Goal: Information Seeking & Learning: Learn about a topic

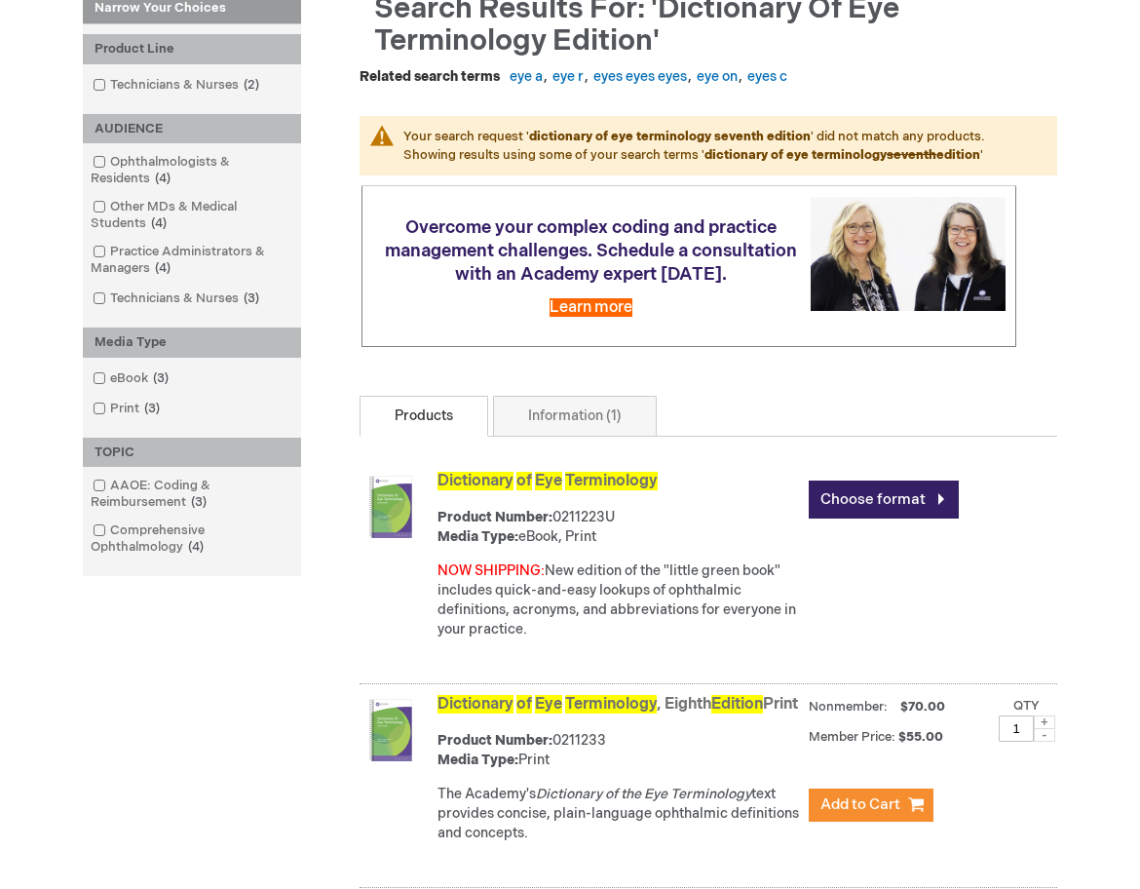
scroll to position [364, 0]
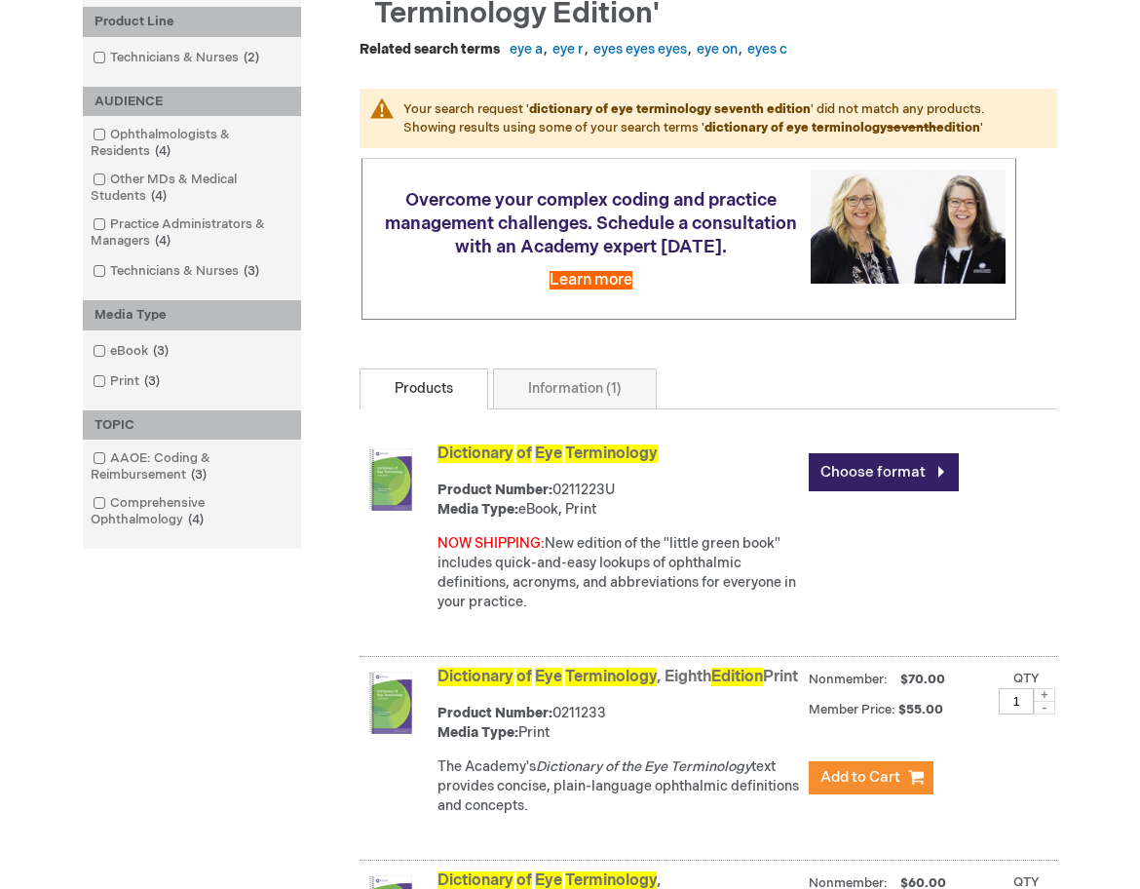
click at [385, 490] on img at bounding box center [391, 479] width 62 height 62
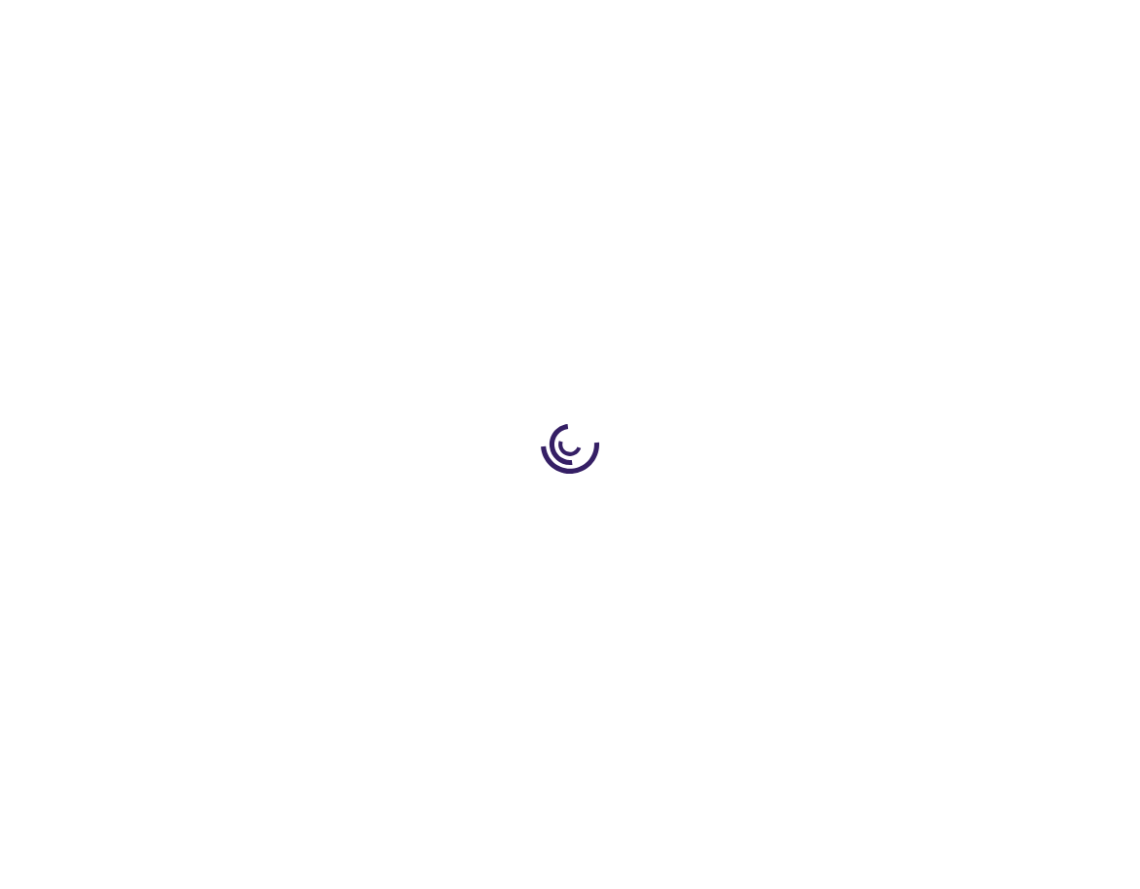
type input "0"
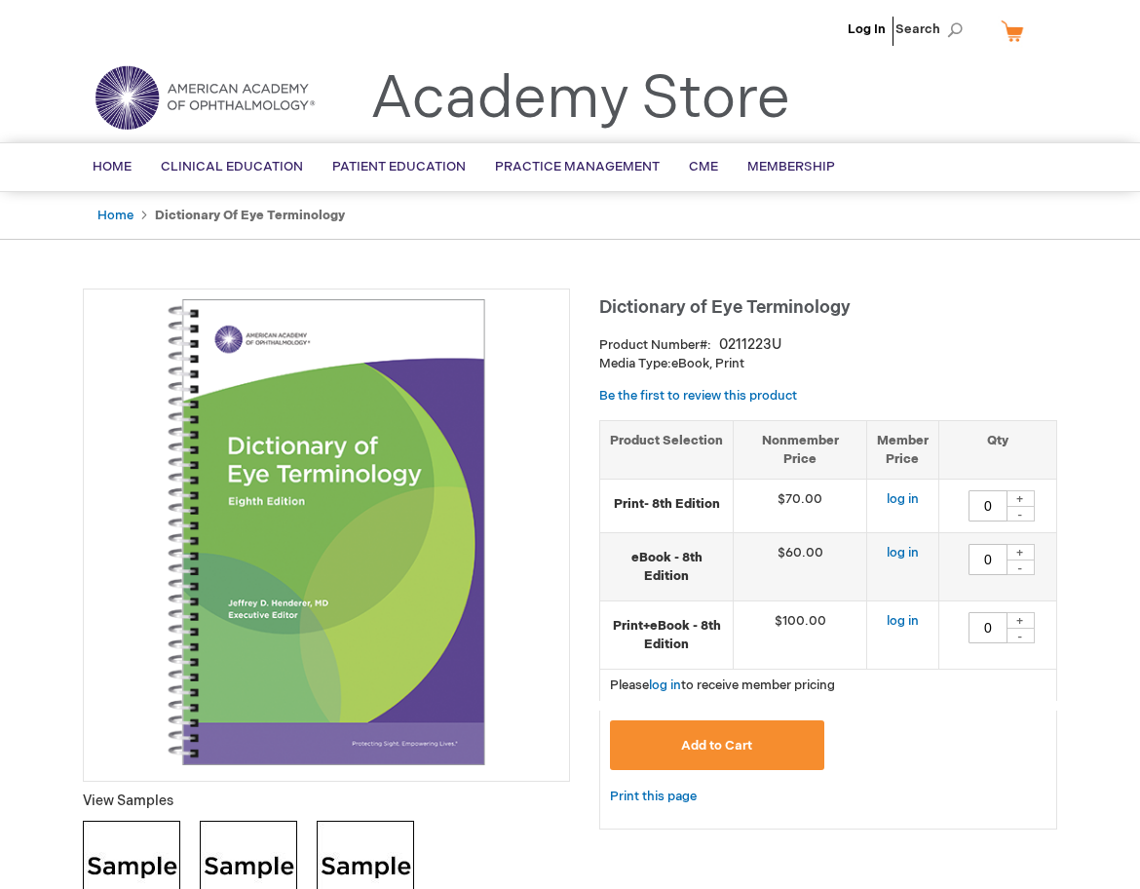
click at [983, 318] on h1 "Dictionary of Eye Terminology" at bounding box center [828, 304] width 458 height 32
click at [286, 572] on img at bounding box center [327, 532] width 466 height 466
click at [297, 410] on img at bounding box center [327, 532] width 466 height 466
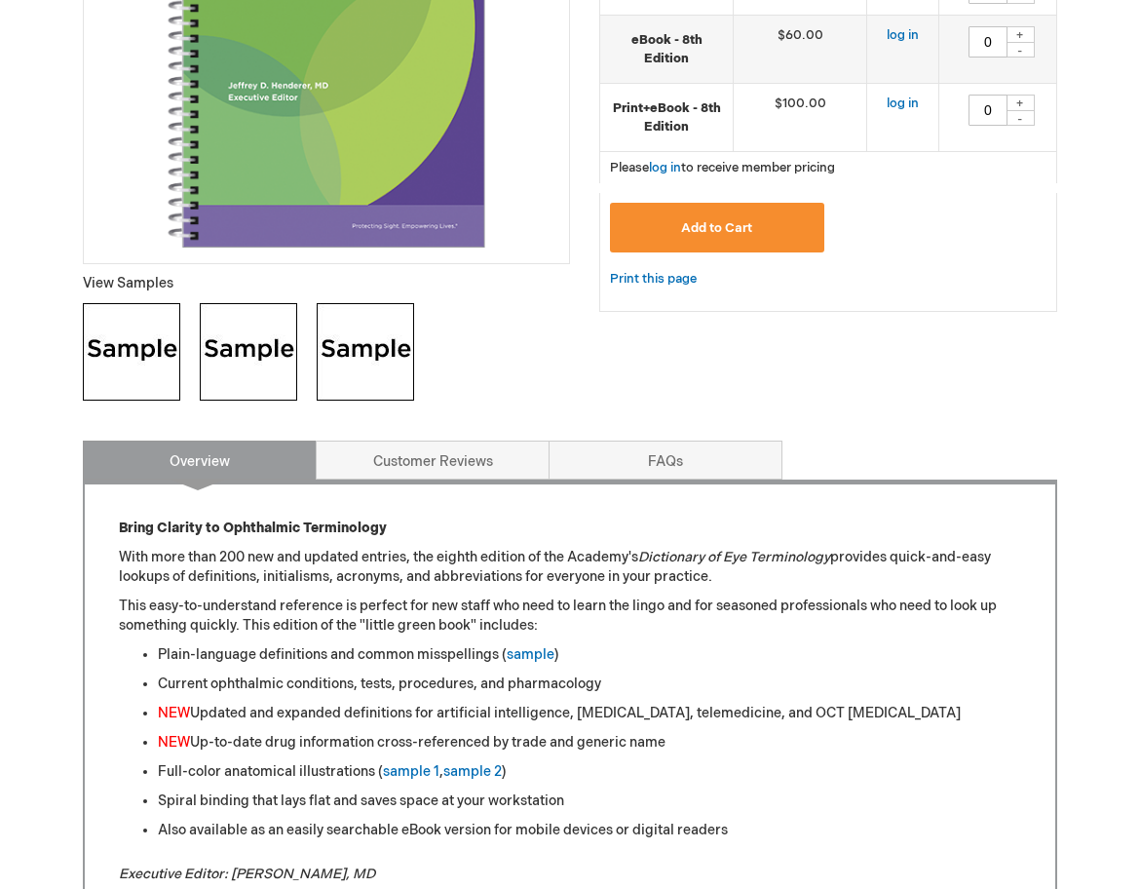
scroll to position [682, 0]
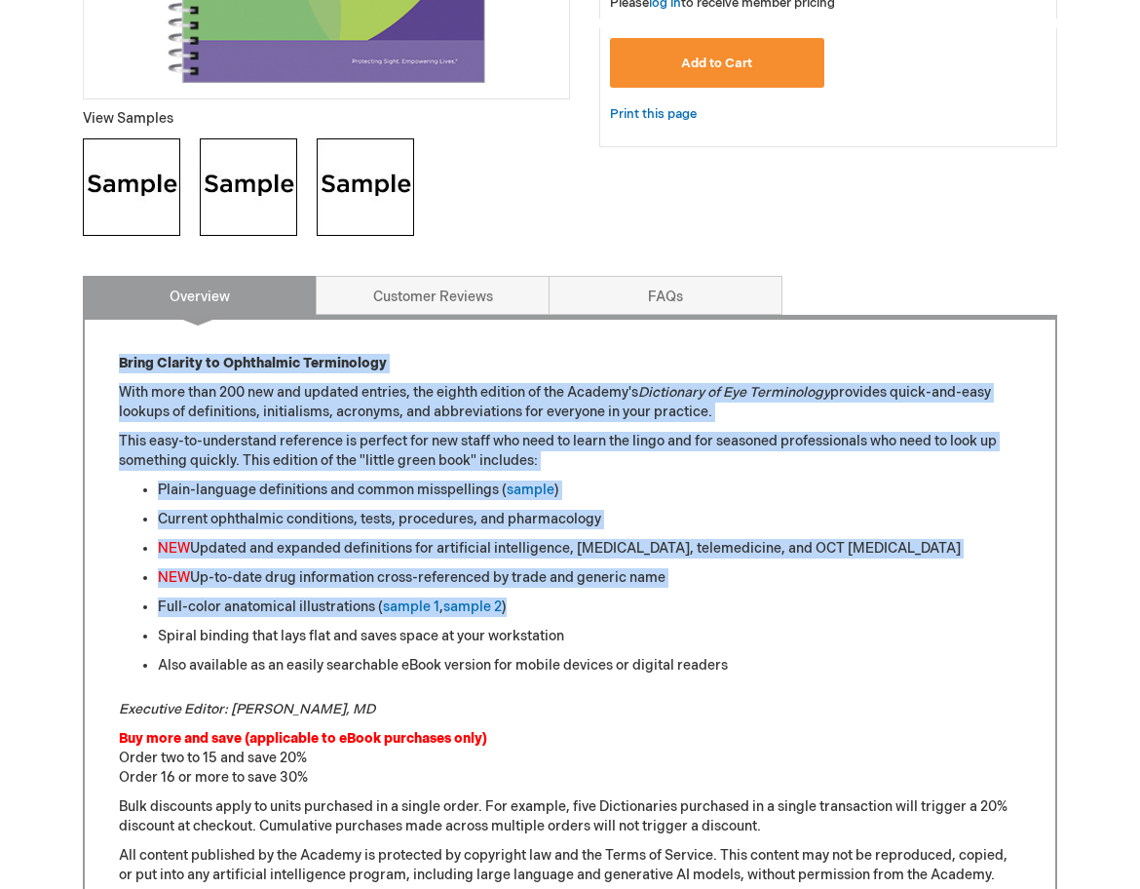
drag, startPoint x: 113, startPoint y: 362, endPoint x: 669, endPoint y: 598, distance: 603.8
click at [669, 598] on div "Bring Clarity to Ophthalmic Terminology With more than 200 new and updated entr…" at bounding box center [570, 774] width 975 height 918
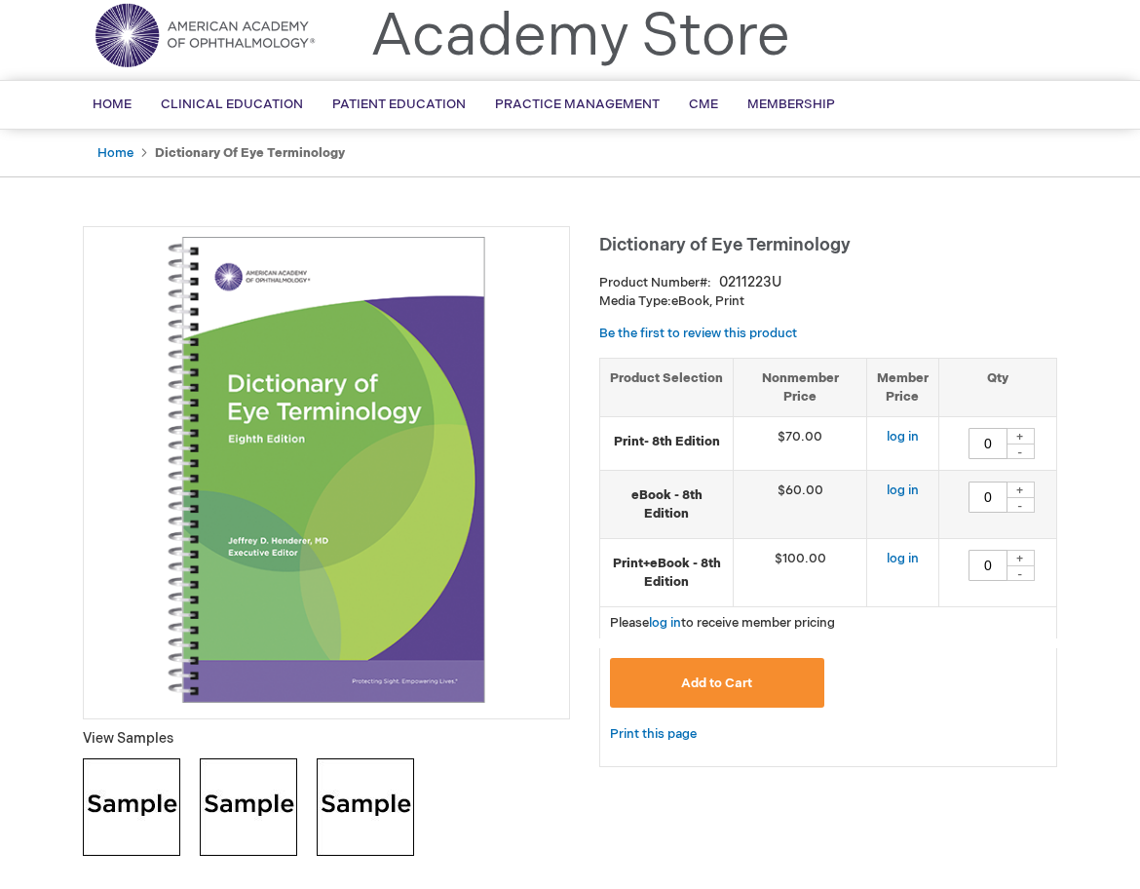
click at [358, 488] on img at bounding box center [327, 470] width 466 height 466
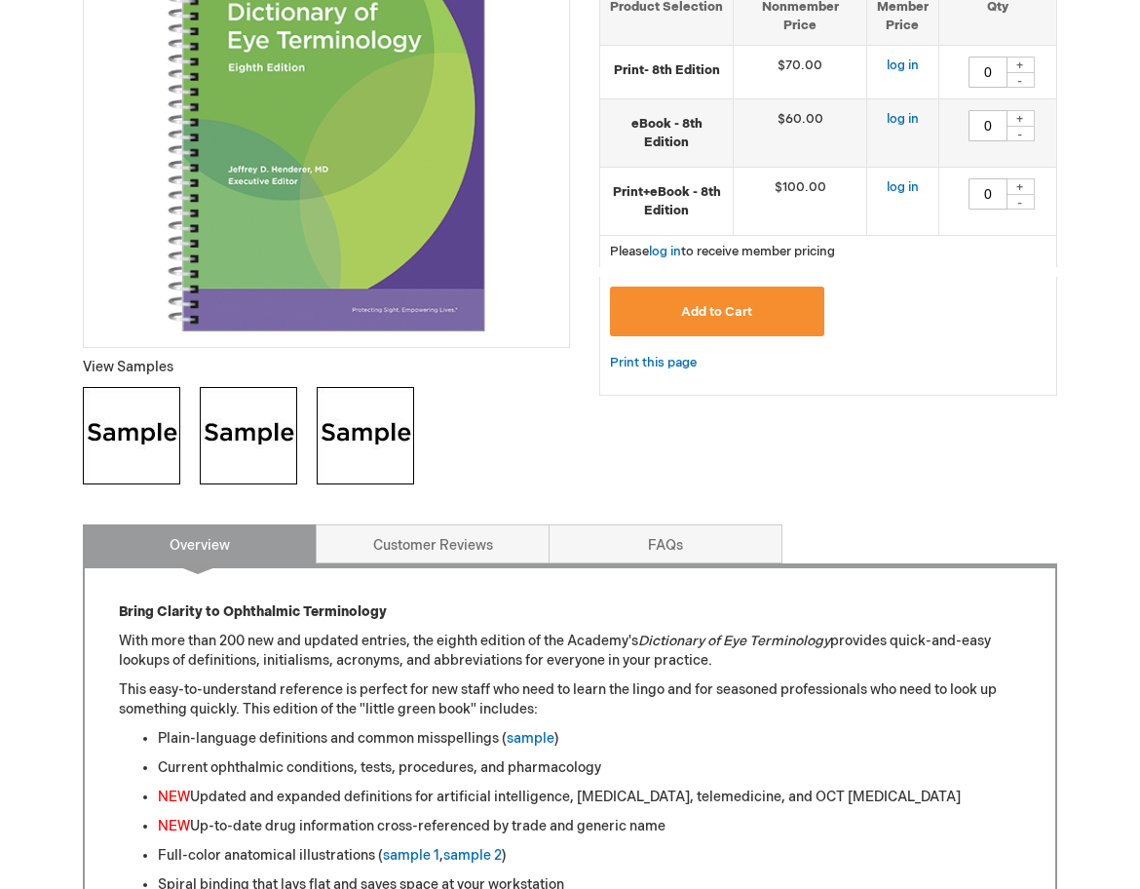
scroll to position [620, 0]
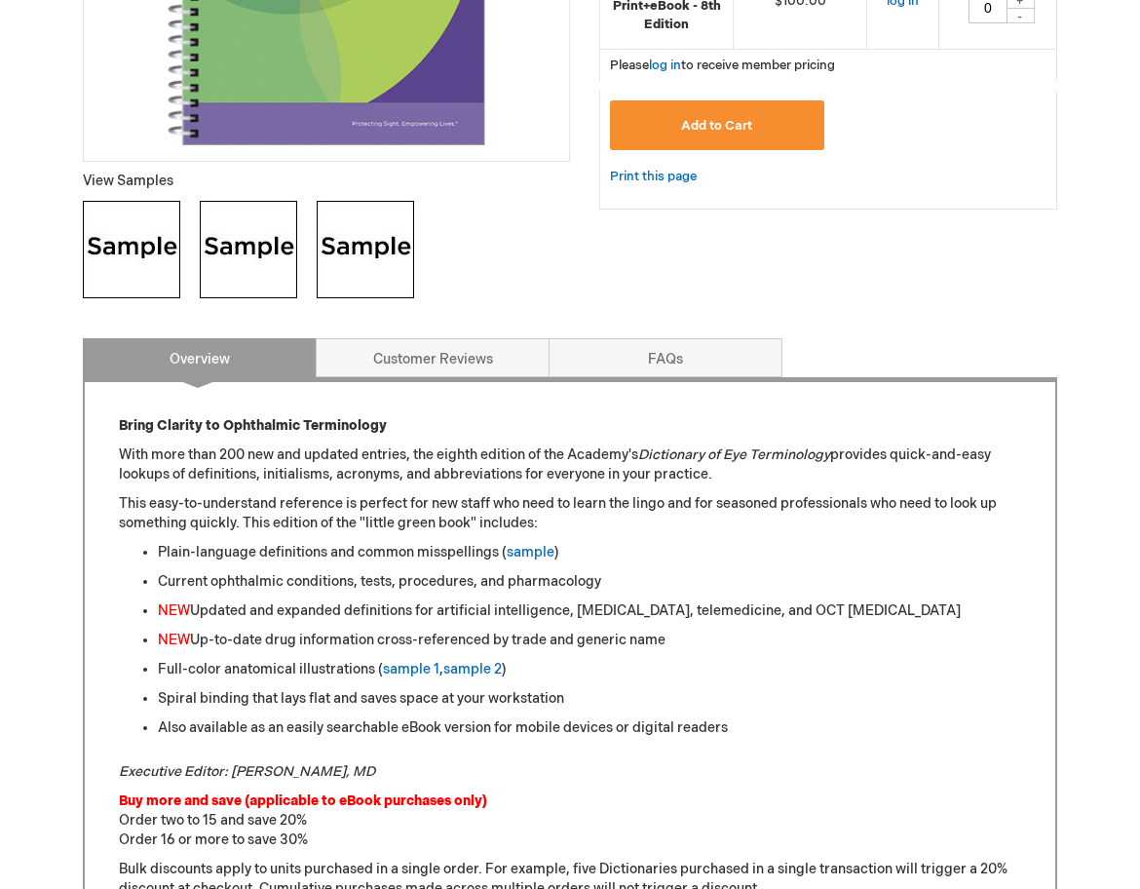
click at [117, 477] on div "Bring Clarity to Ophthalmic Terminology With more than 200 new and updated entr…" at bounding box center [570, 836] width 975 height 918
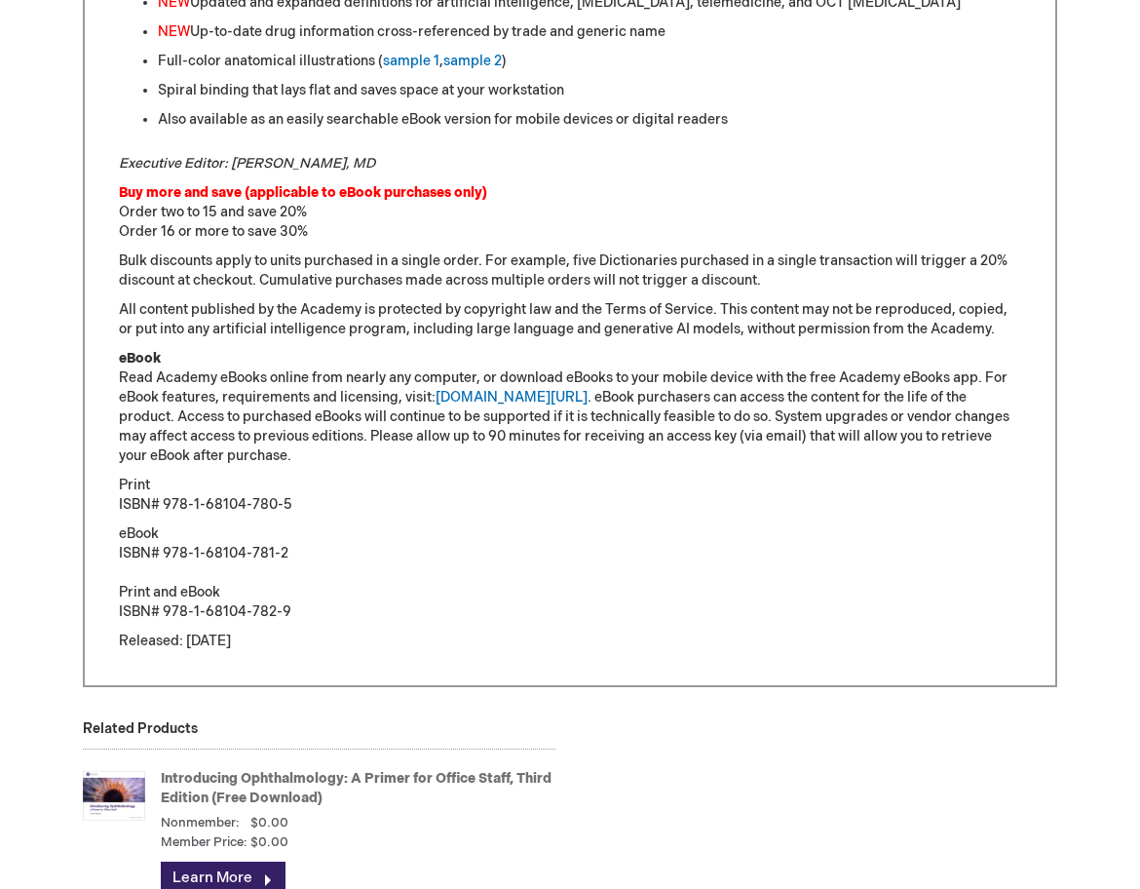
scroll to position [1489, 0]
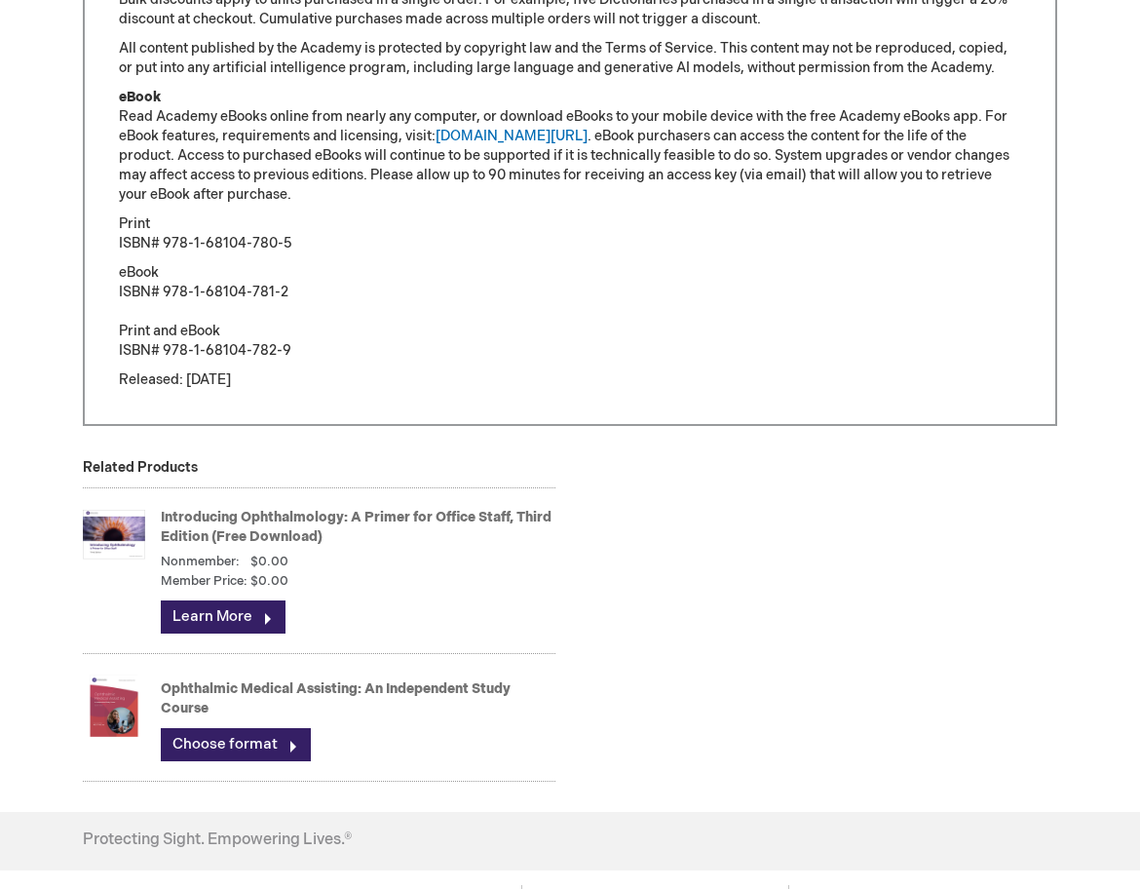
drag, startPoint x: 103, startPoint y: 415, endPoint x: 687, endPoint y: 710, distance: 654.2
copy div "Bring Clarity to Ophthalmic Terminology With more than 200 new and updated entr…"
drag, startPoint x: 323, startPoint y: 26, endPoint x: 351, endPoint y: 102, distance: 81.1
click at [351, 101] on p "eBook Read Academy eBooks online from nearly any computer, or download eBooks t…" at bounding box center [570, 146] width 902 height 117
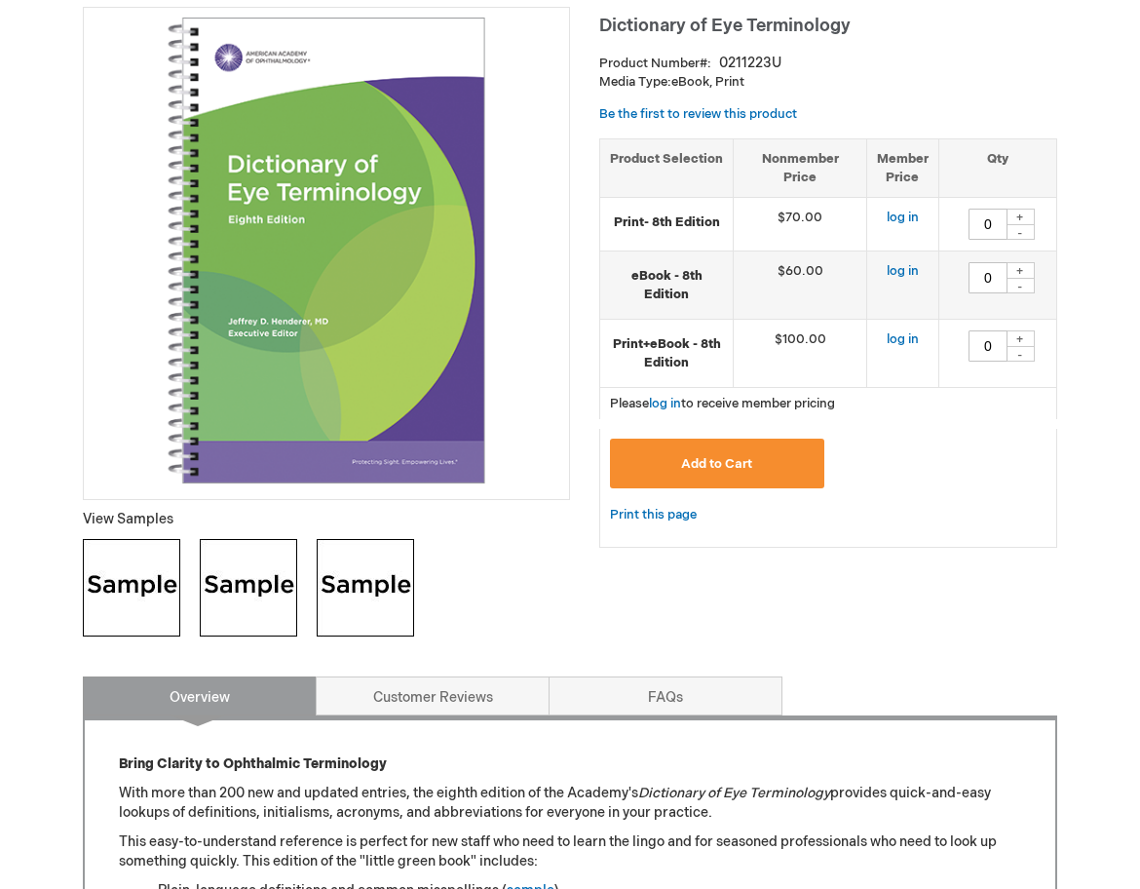
scroll to position [96, 0]
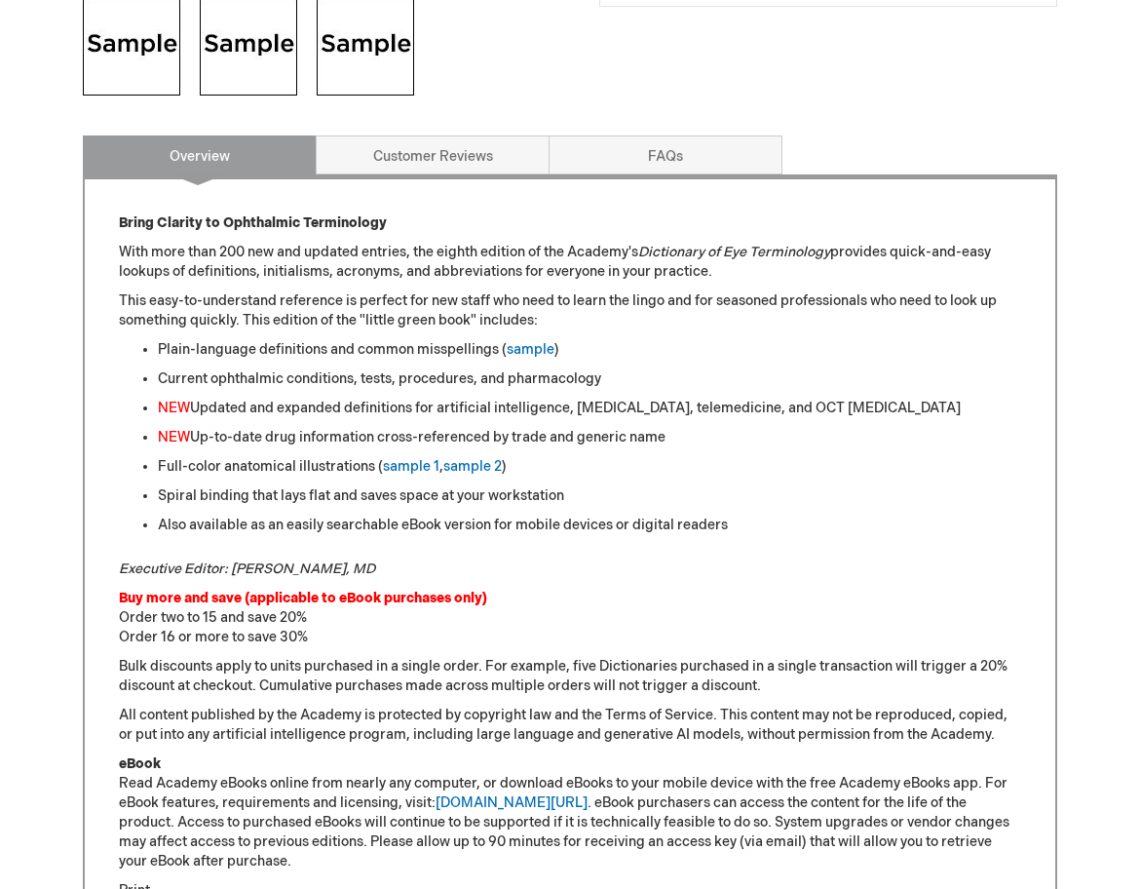
click at [661, 336] on div "Bring Clarity to Ophthalmic Terminology With more than 200 new and updated entr…" at bounding box center [570, 634] width 902 height 843
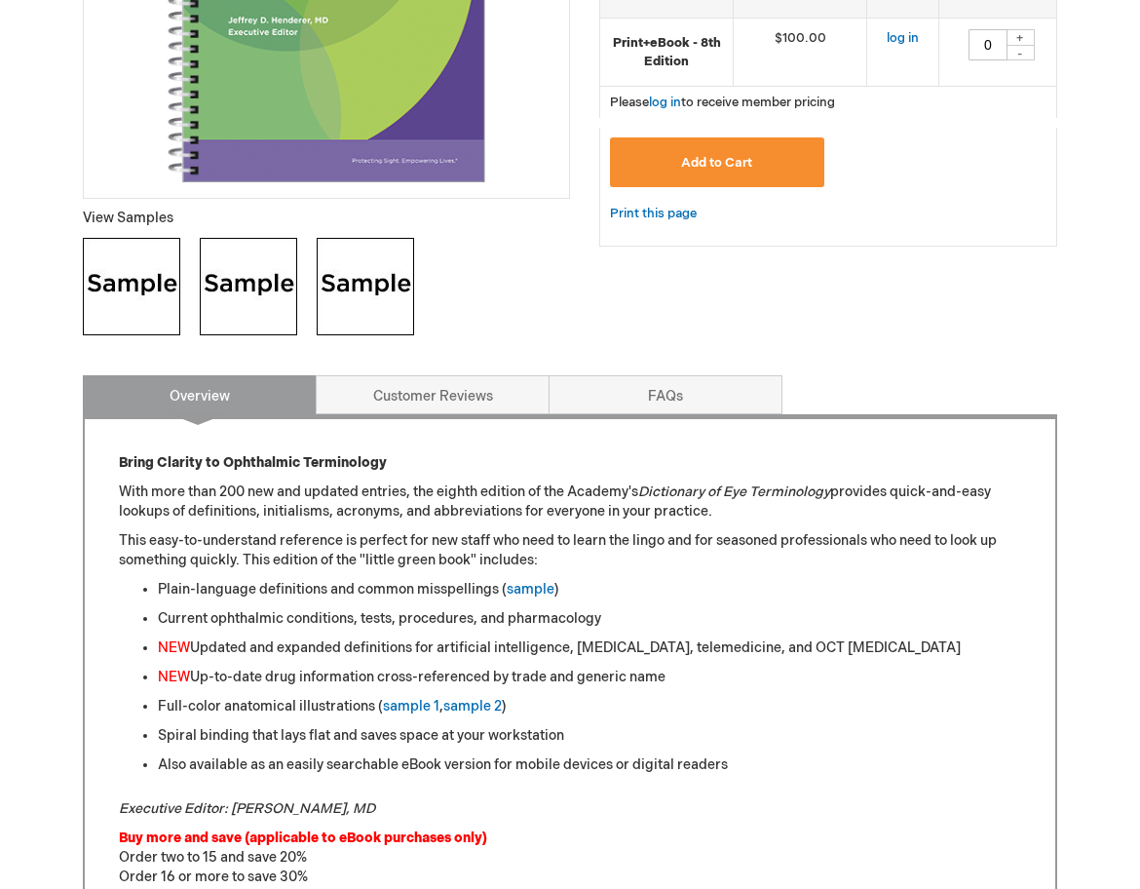
scroll to position [156, 0]
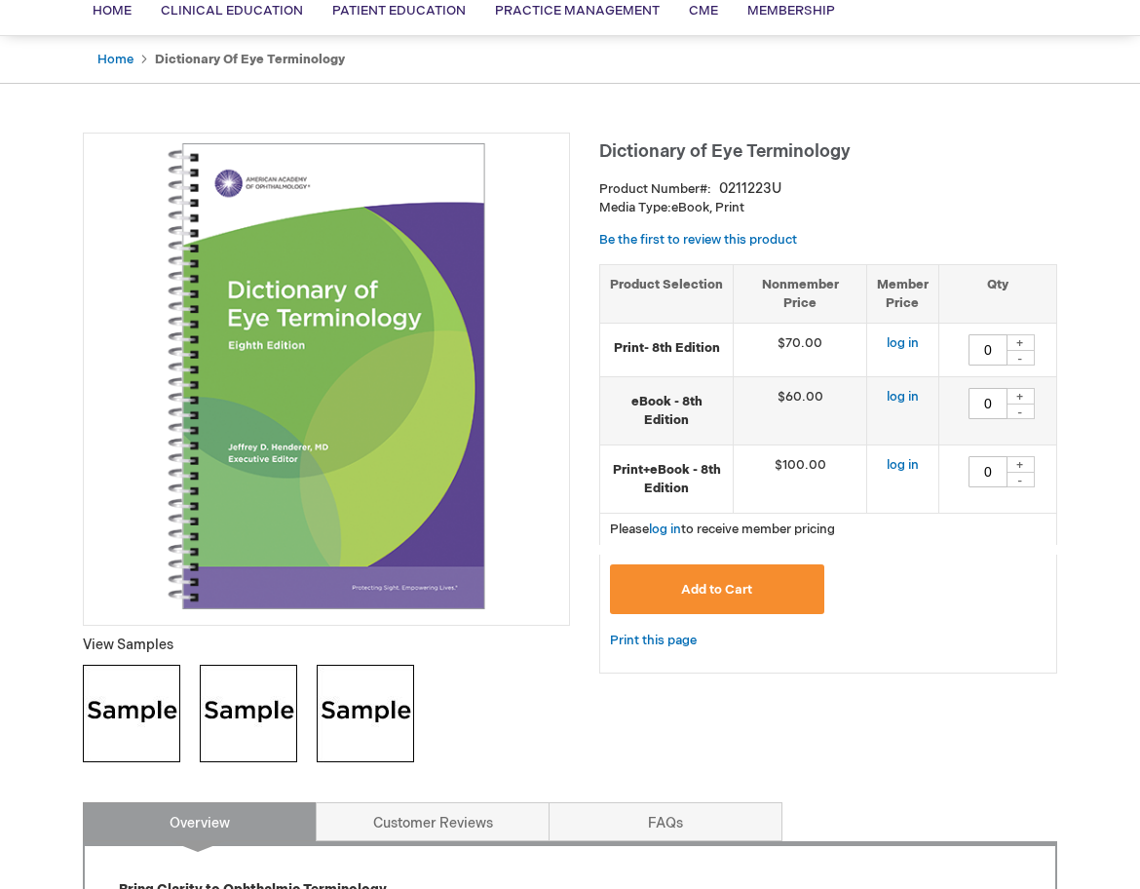
click at [550, 68] on ul "Home Dictionary of Eye Terminology" at bounding box center [570, 60] width 975 height 48
